Goal: Transaction & Acquisition: Purchase product/service

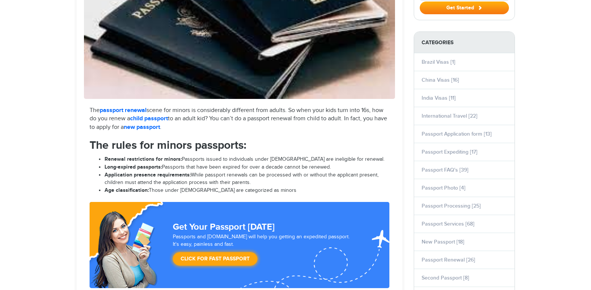
scroll to position [219, 0]
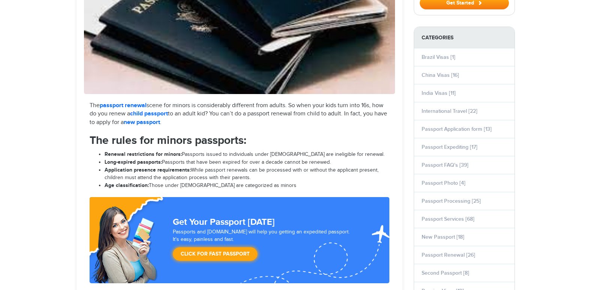
select select "**********"
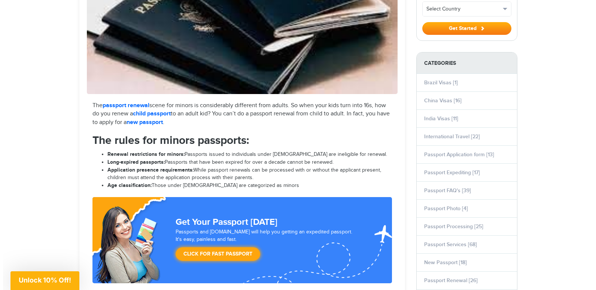
scroll to position [0, 0]
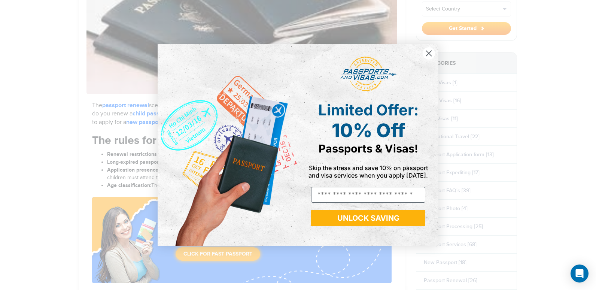
click at [430, 52] on icon "Close dialog" at bounding box center [429, 53] width 5 height 5
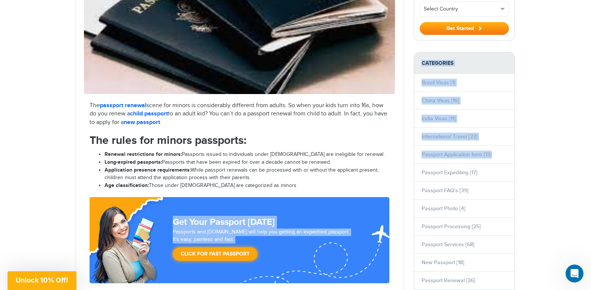
drag, startPoint x: 380, startPoint y: 252, endPoint x: 527, endPoint y: 152, distance: 178.1
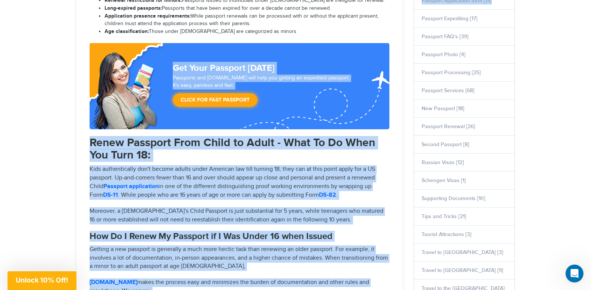
scroll to position [387, 0]
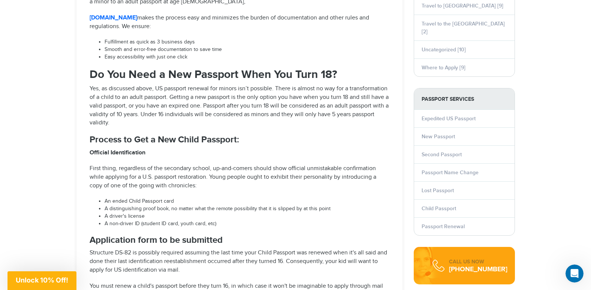
scroll to position [640, 0]
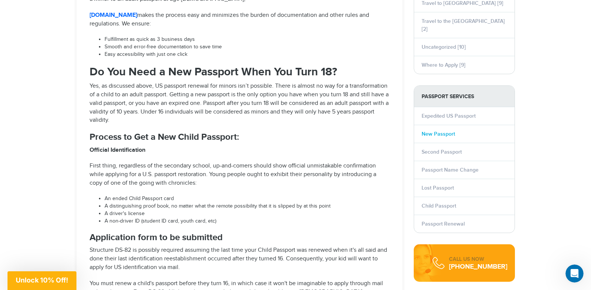
click at [434, 131] on link "New Passport" at bounding box center [437, 134] width 33 height 6
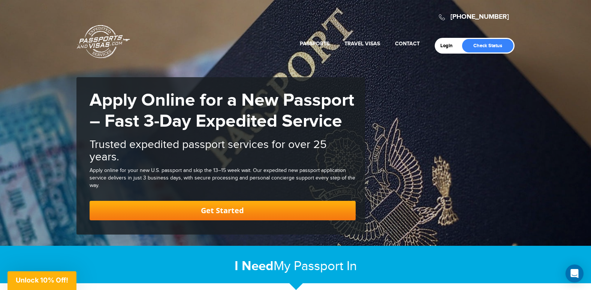
click at [217, 214] on link "Get Started" at bounding box center [223, 210] width 266 height 19
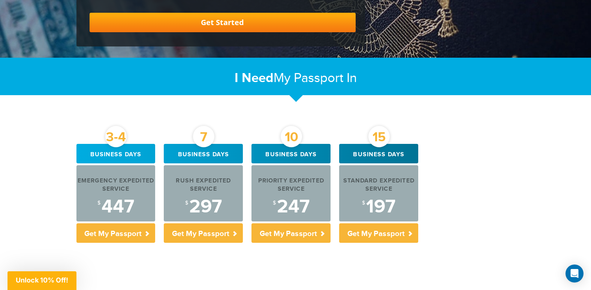
scroll to position [190, 0]
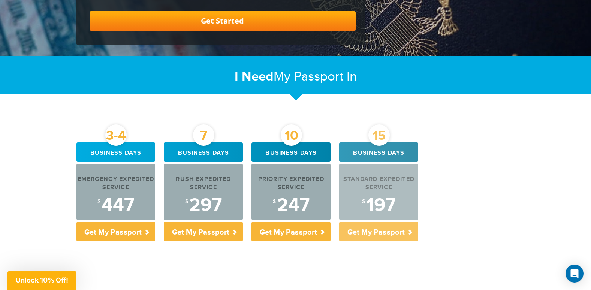
click at [366, 234] on p "Get My Passport" at bounding box center [378, 231] width 79 height 19
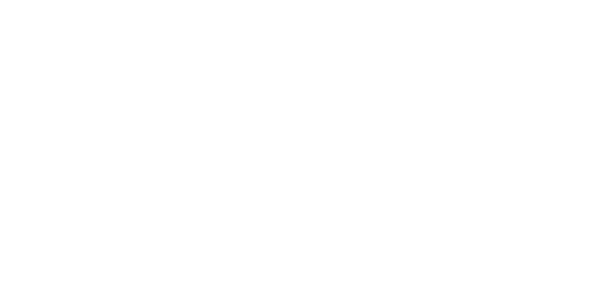
select select "***"
